Goal: Transaction & Acquisition: Purchase product/service

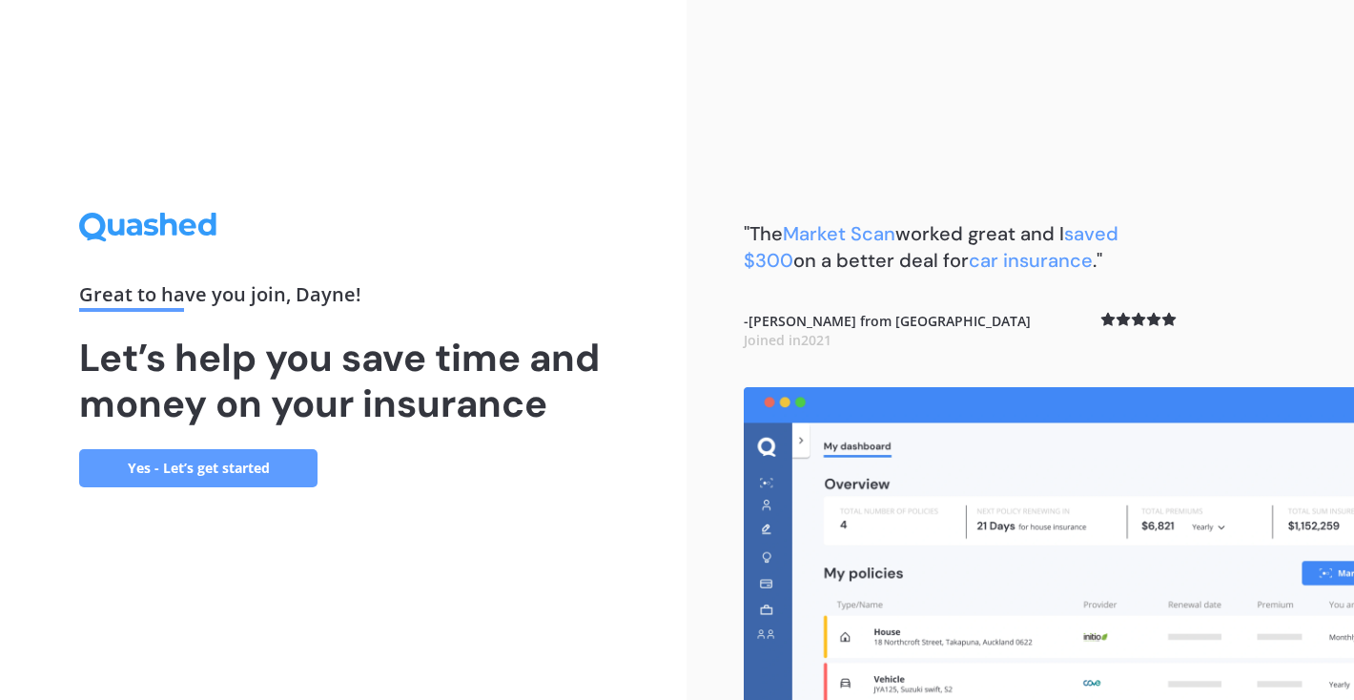
click at [231, 467] on link "Yes - Let’s get started" at bounding box center [198, 468] width 238 height 38
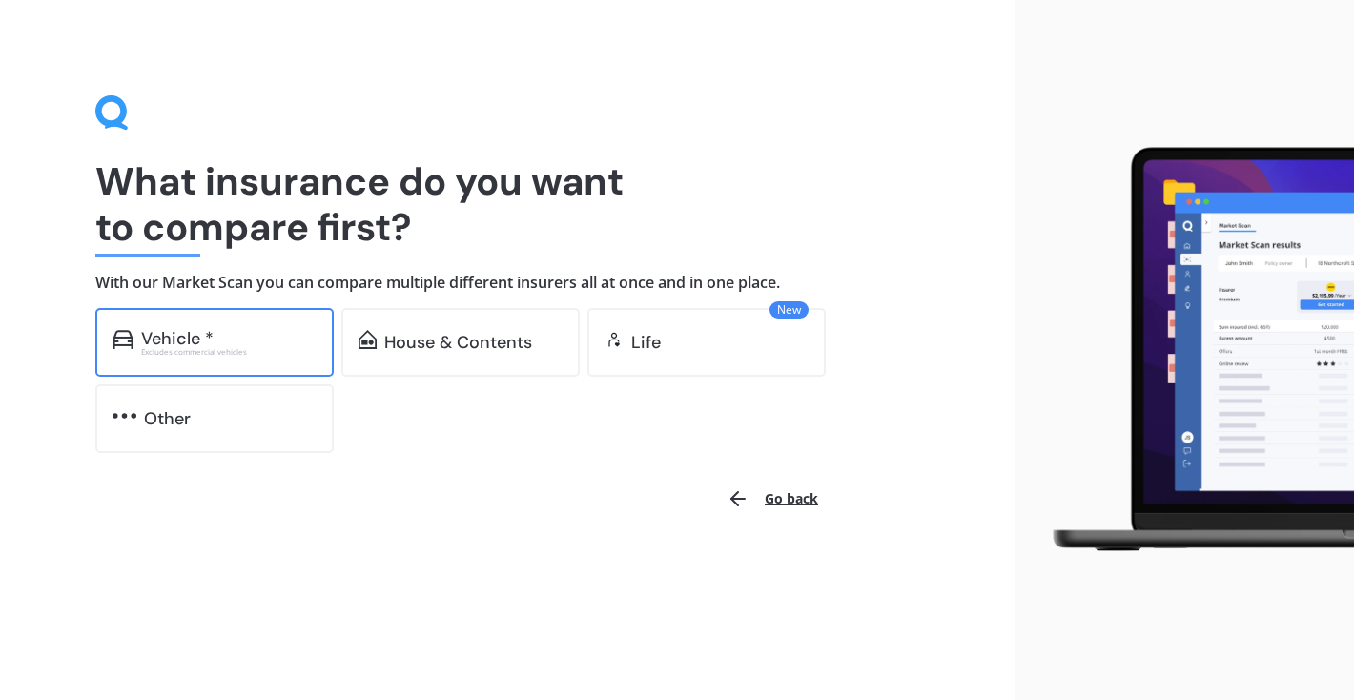
click at [246, 353] on div "Excludes commercial vehicles" at bounding box center [228, 352] width 175 height 8
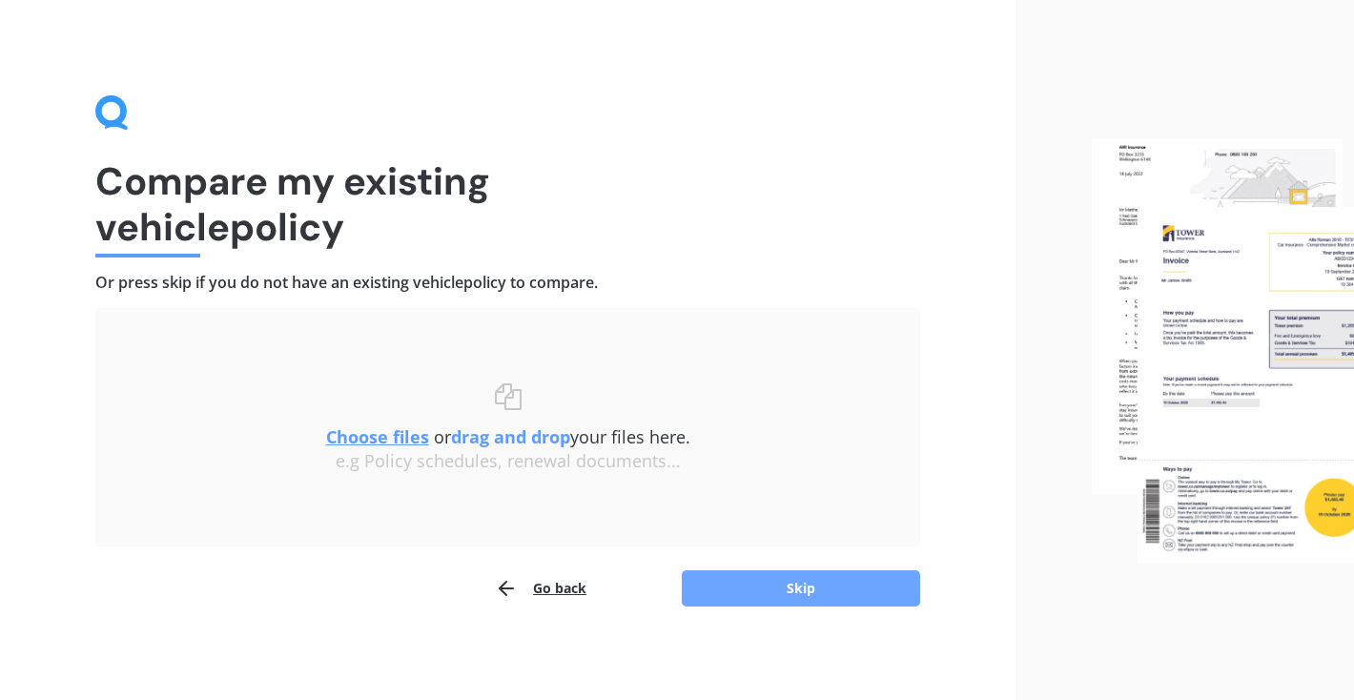
click at [751, 600] on button "Skip" at bounding box center [801, 588] width 238 height 36
